Goal: Task Accomplishment & Management: Use online tool/utility

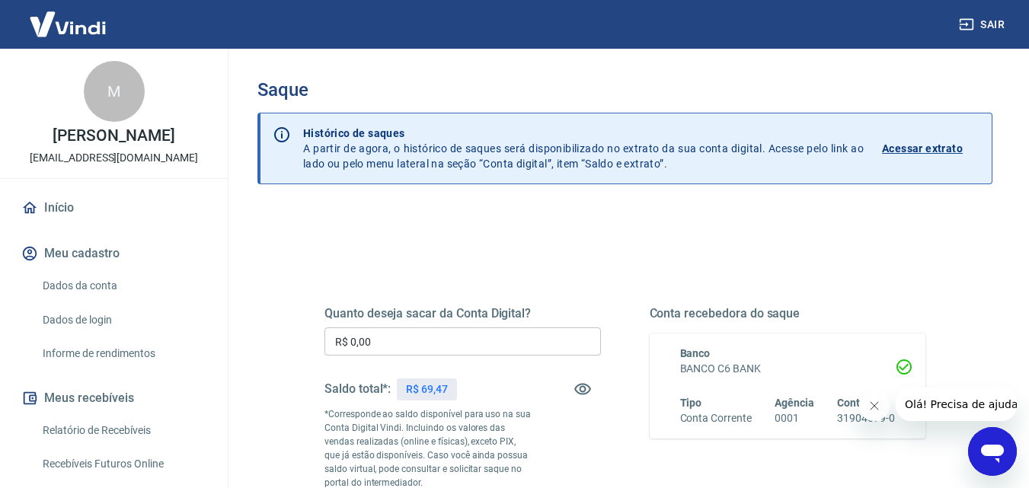
drag, startPoint x: 401, startPoint y: 325, endPoint x: 257, endPoint y: 322, distance: 143.9
click at [509, 355] on input "R$ 0,00" at bounding box center [462, 341] width 276 height 28
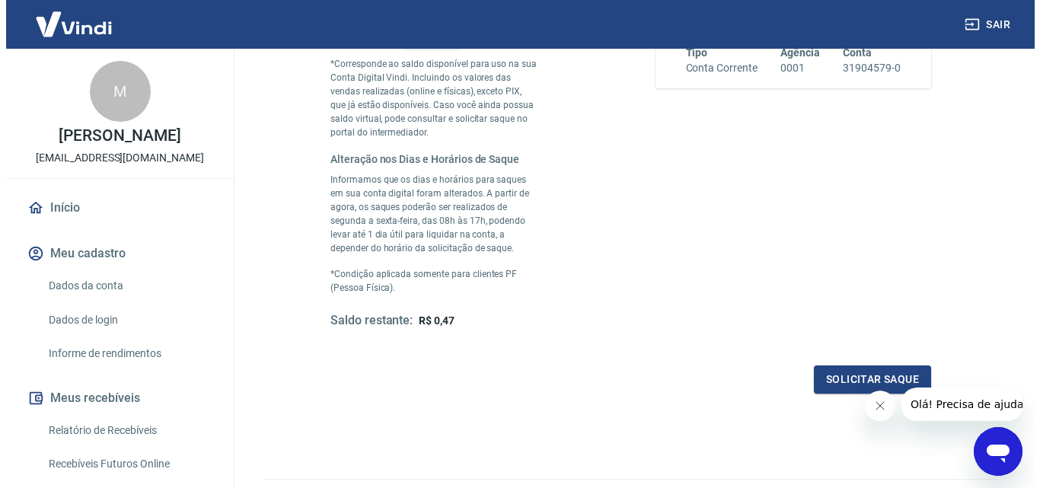
scroll to position [381, 0]
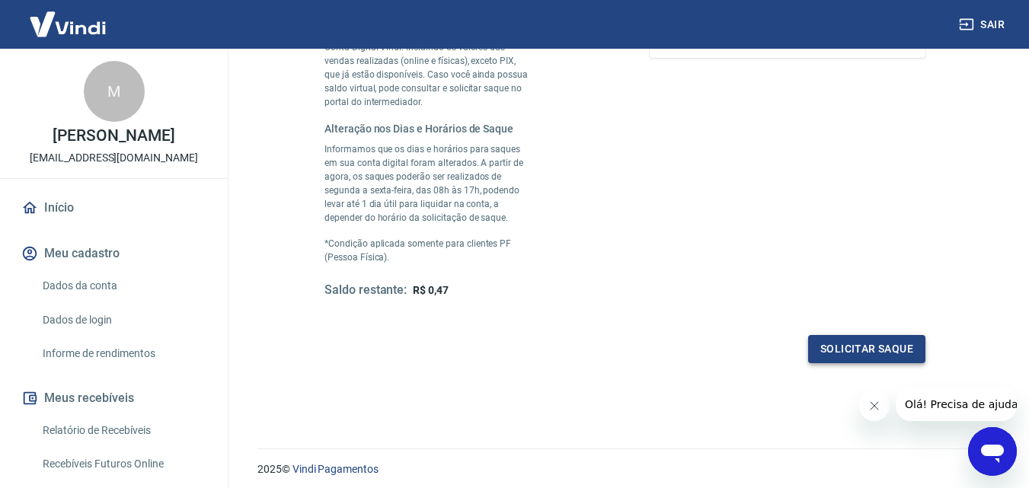
type input "R$ 69,00"
click at [895, 346] on button "Solicitar saque" at bounding box center [866, 349] width 117 height 28
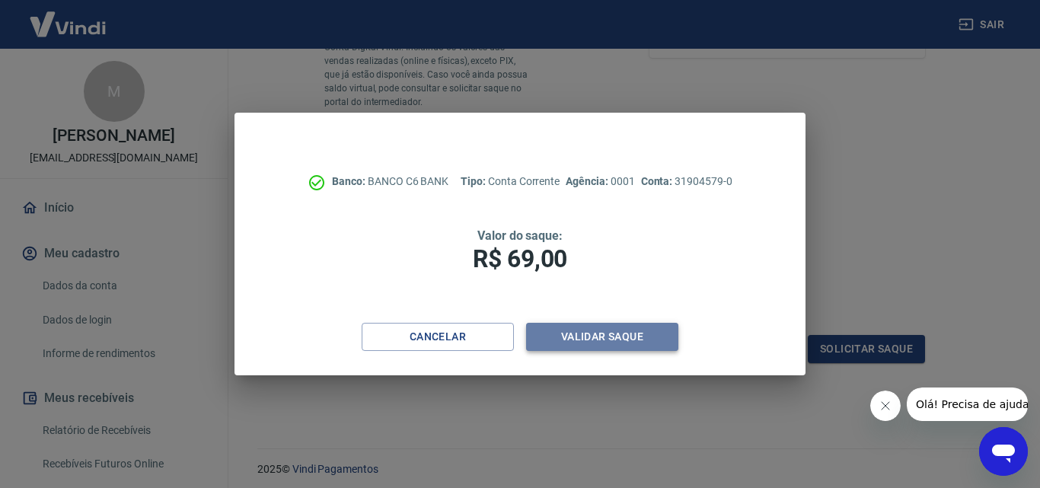
click at [634, 343] on button "Validar saque" at bounding box center [602, 337] width 152 height 28
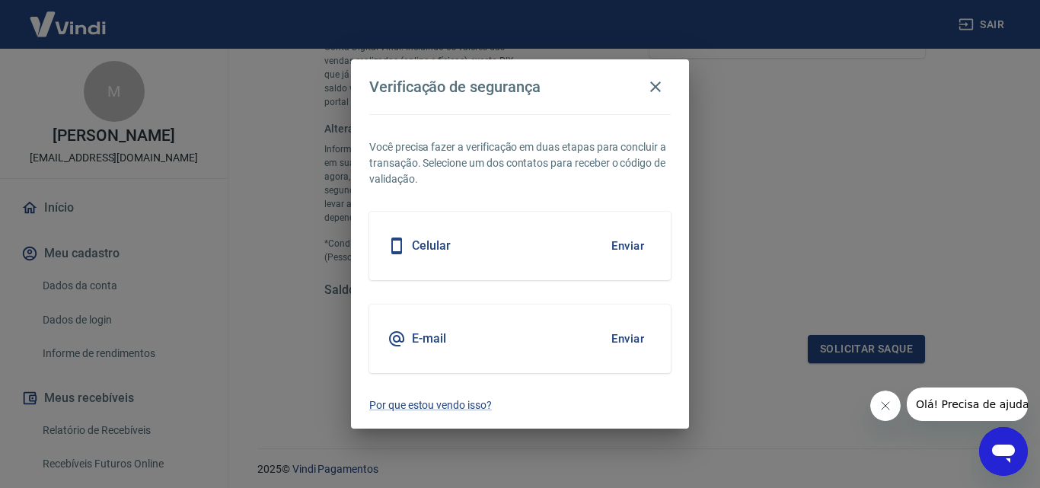
click at [627, 250] on button "Enviar" at bounding box center [627, 246] width 49 height 32
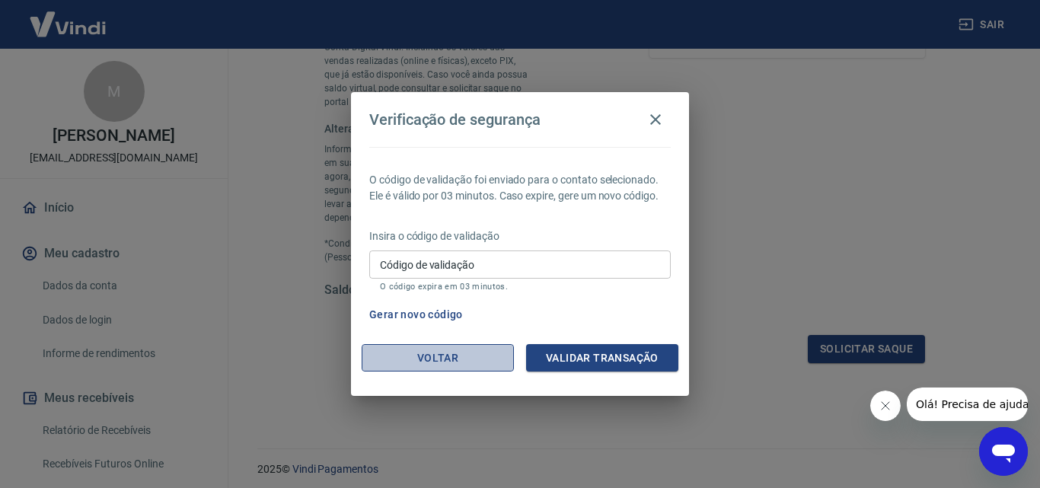
click at [429, 358] on button "Voltar" at bounding box center [438, 358] width 152 height 28
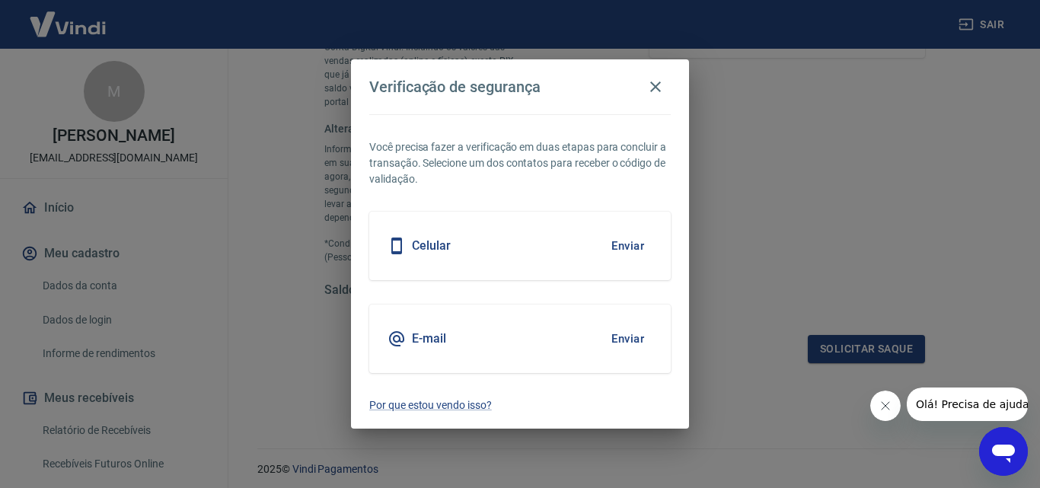
click at [630, 339] on button "Enviar" at bounding box center [627, 339] width 49 height 32
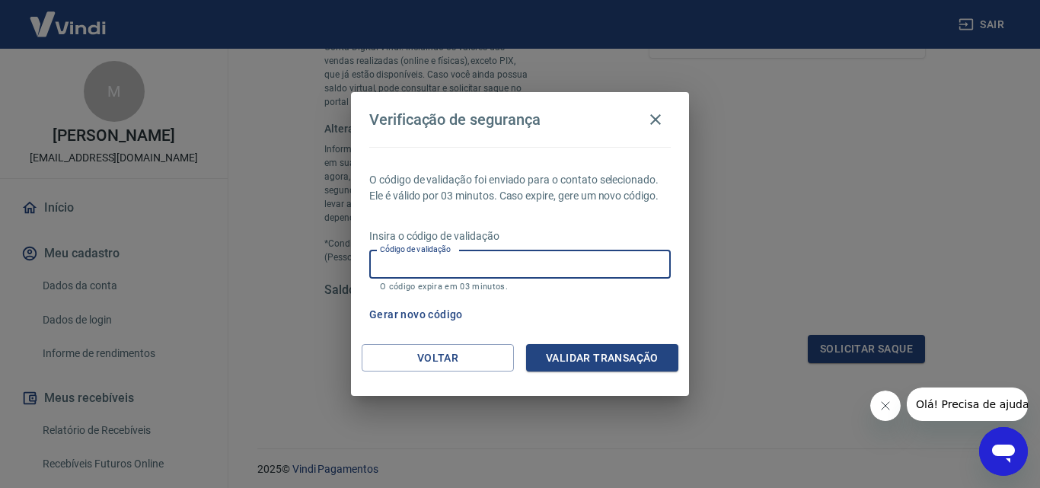
click at [502, 264] on input "Código de validação" at bounding box center [520, 265] width 302 height 28
type input "399129"
click at [588, 362] on button "Validar transação" at bounding box center [602, 358] width 152 height 28
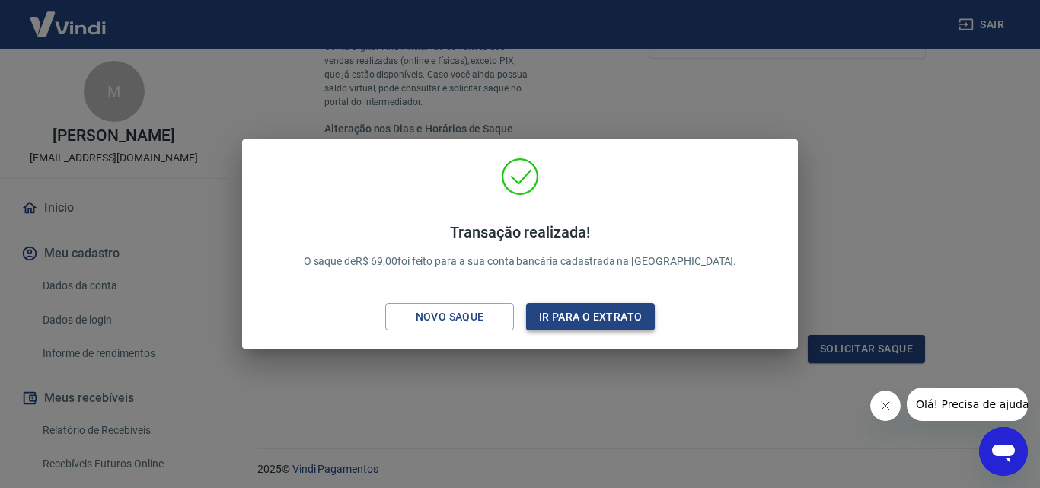
click at [592, 309] on button "Ir para o extrato" at bounding box center [590, 317] width 129 height 28
